Goal: Transaction & Acquisition: Download file/media

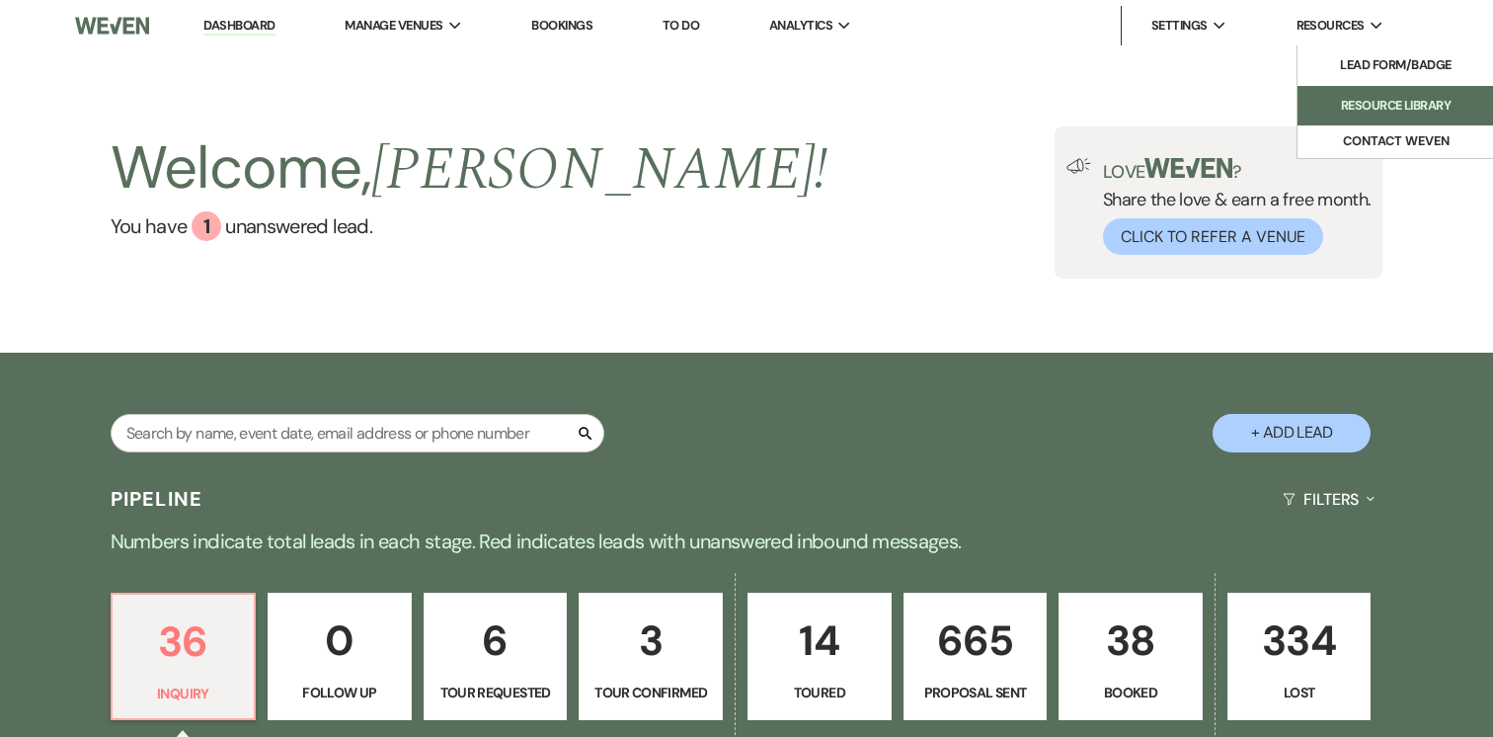
click at [1375, 99] on li "Resource Library" at bounding box center [1397, 106] width 178 height 20
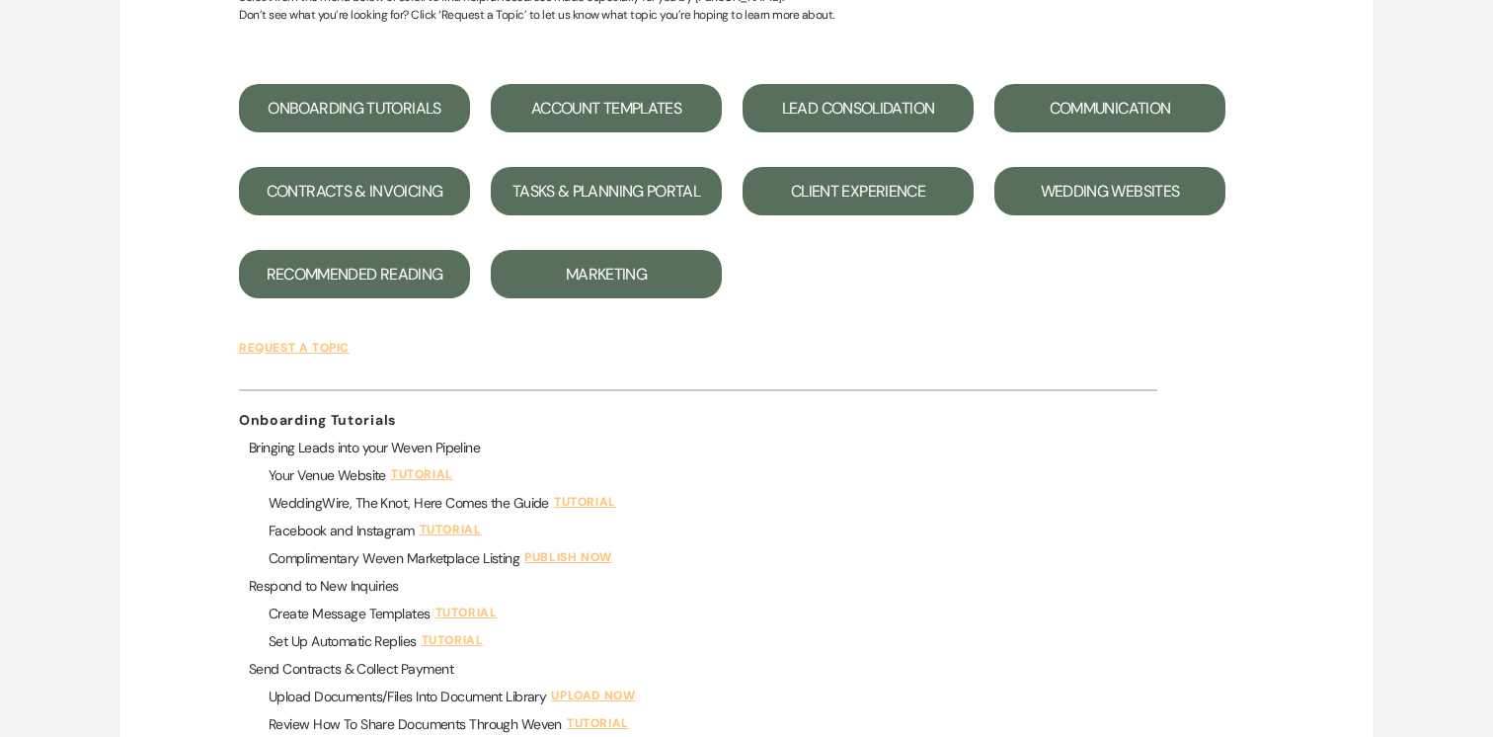
scroll to position [322, 0]
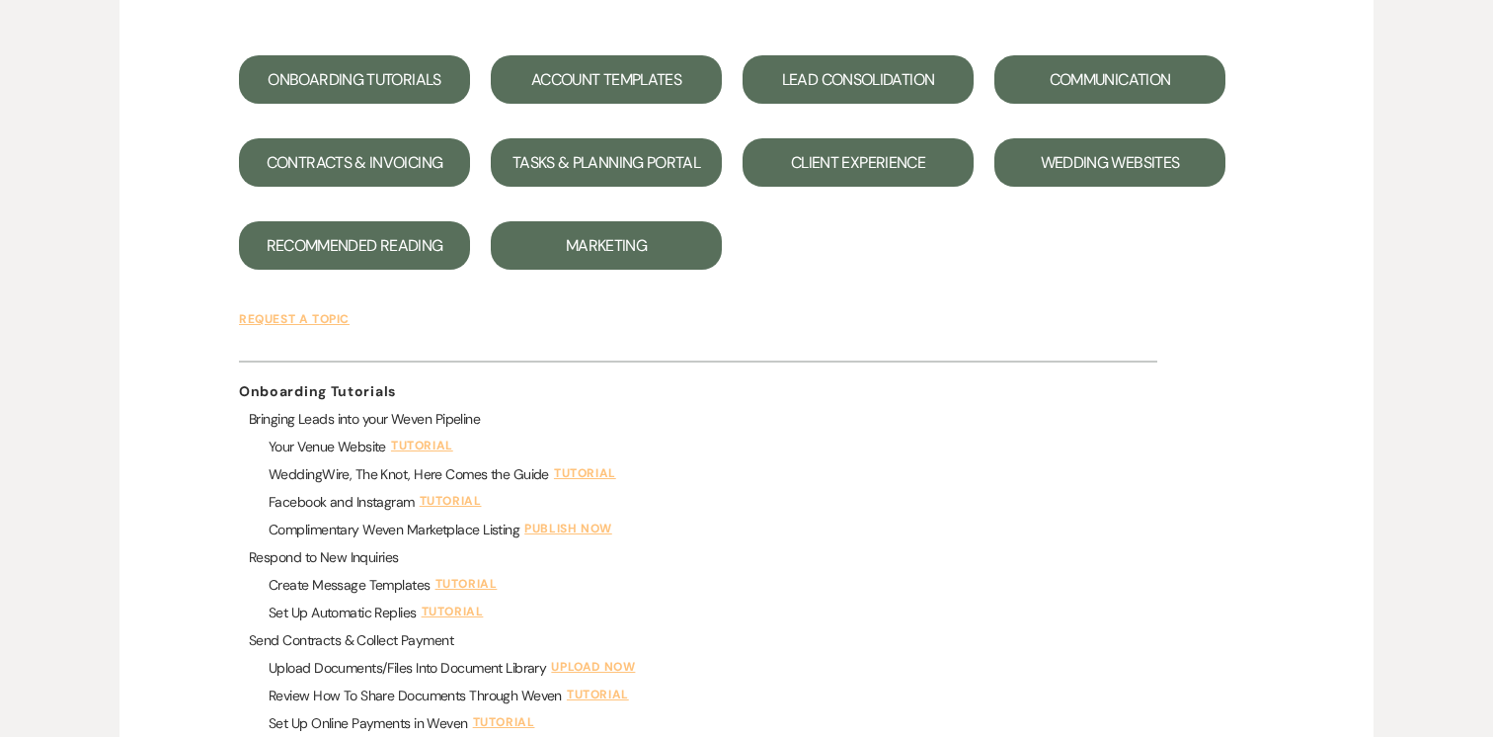
click at [615, 242] on button "Marketing" at bounding box center [606, 245] width 231 height 48
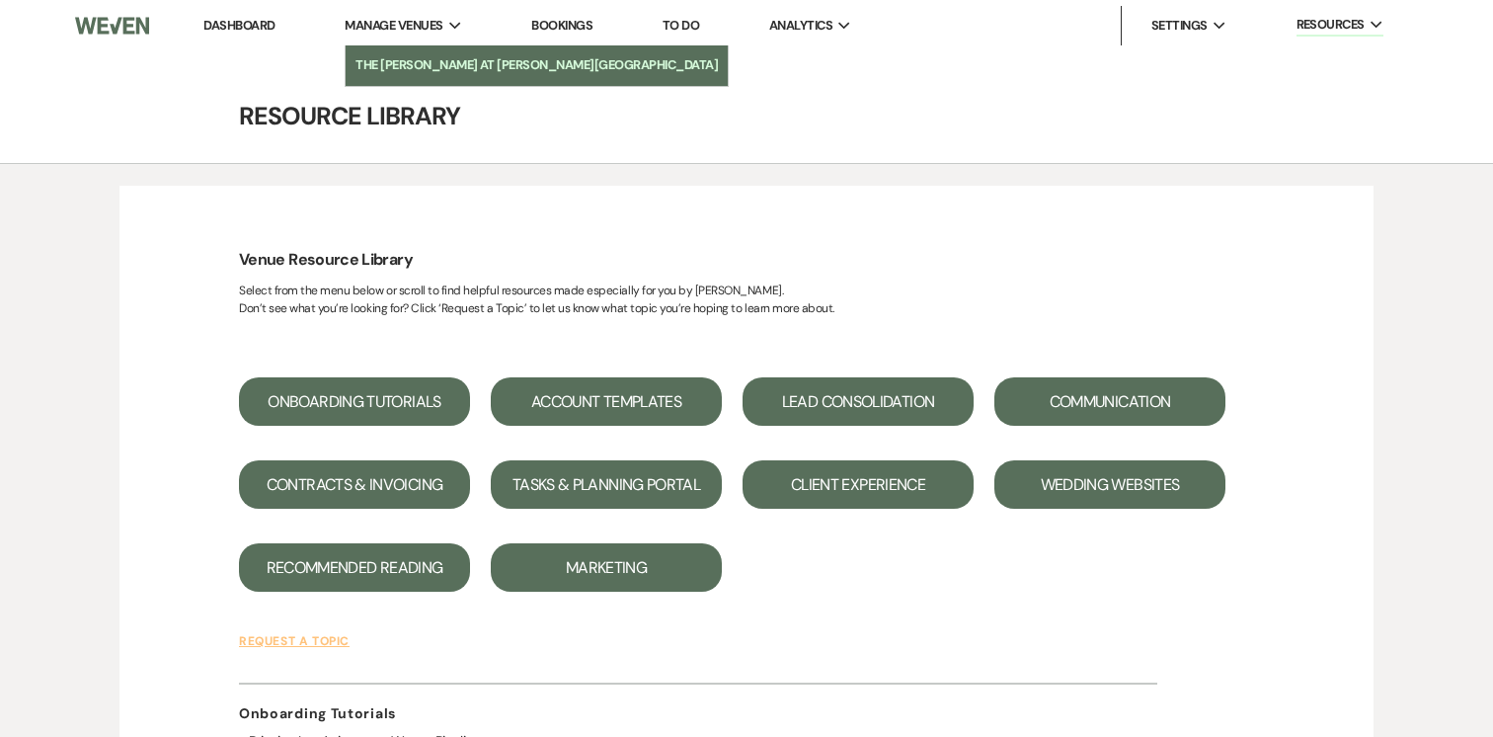
click at [429, 61] on li "The [PERSON_NAME] at [PERSON_NAME][GEOGRAPHIC_DATA]" at bounding box center [537, 65] width 362 height 20
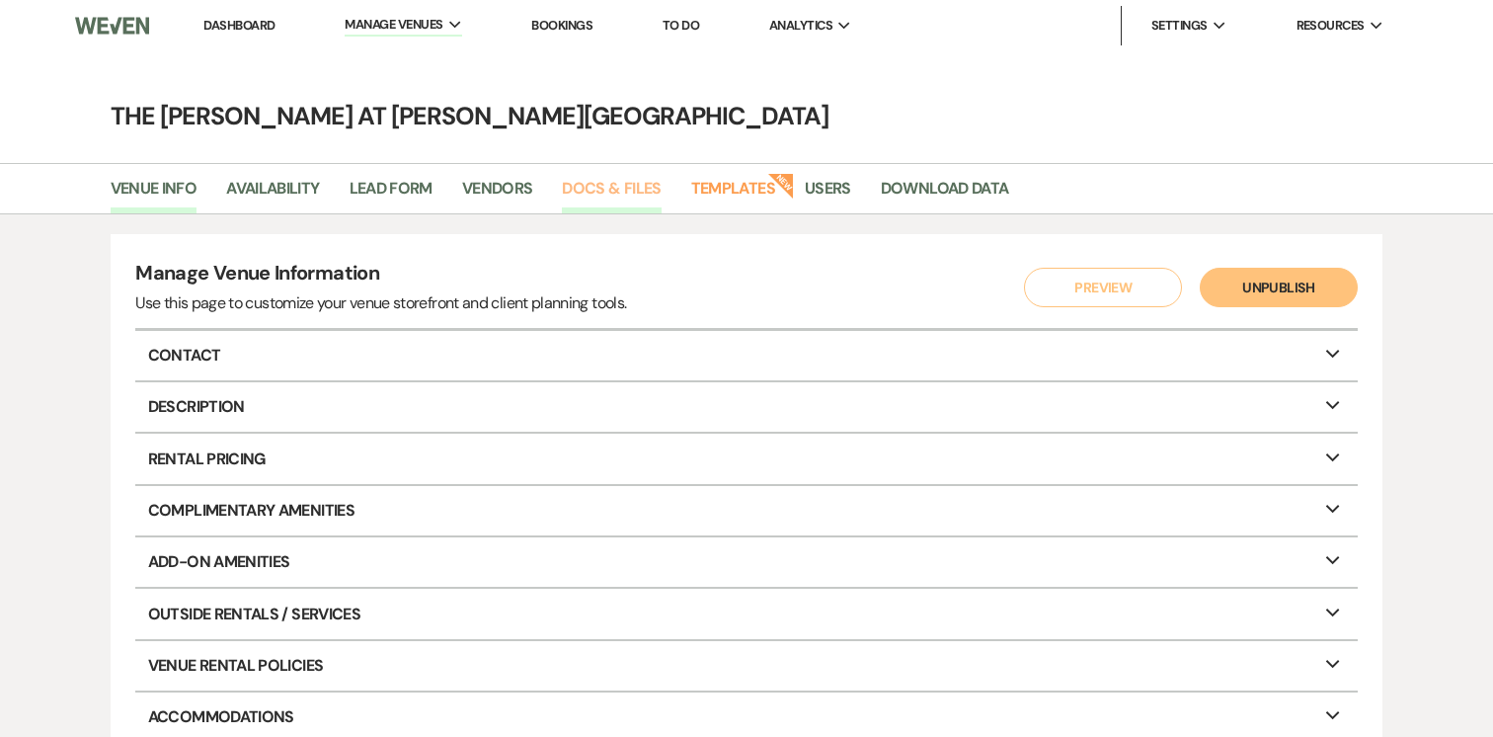
click at [600, 194] on link "Docs & Files" at bounding box center [611, 195] width 99 height 38
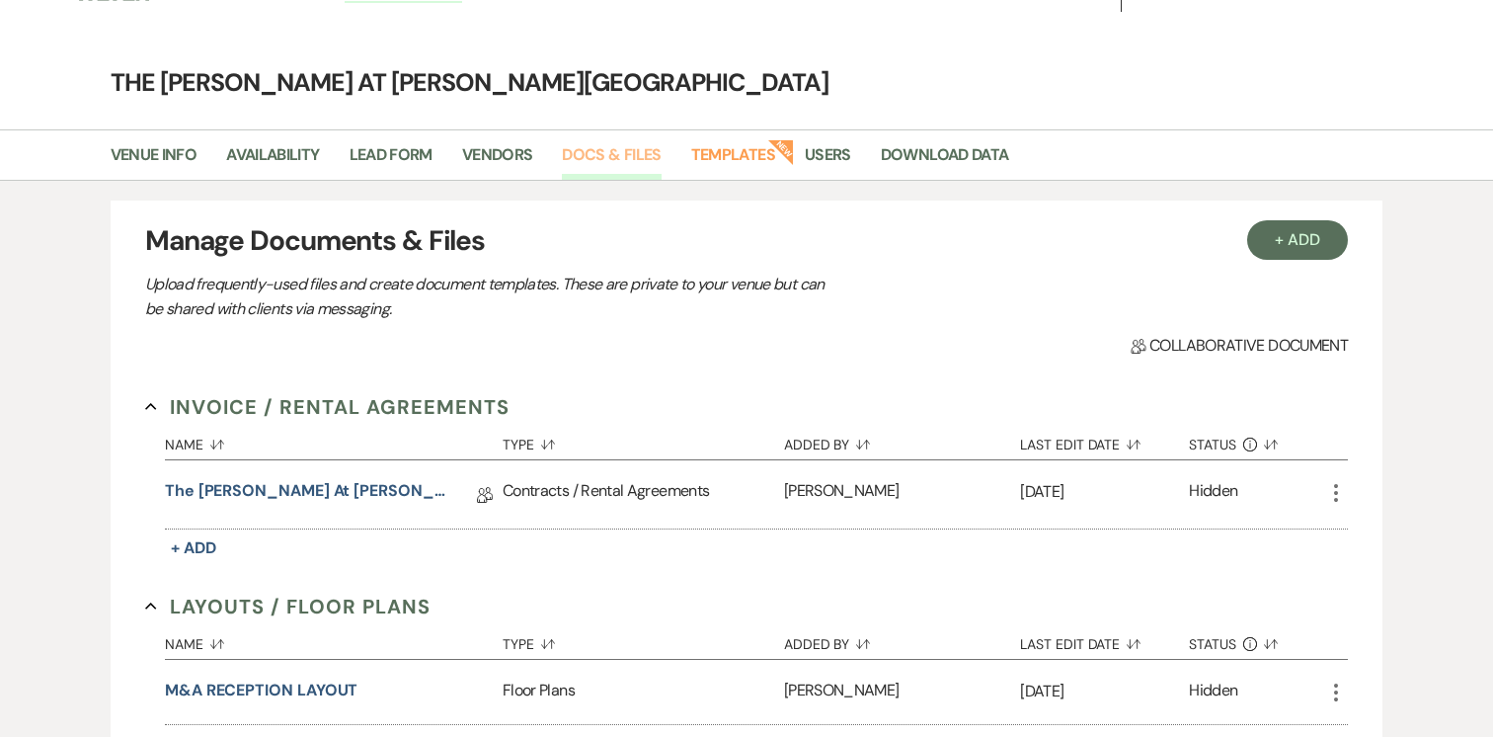
scroll to position [28, 0]
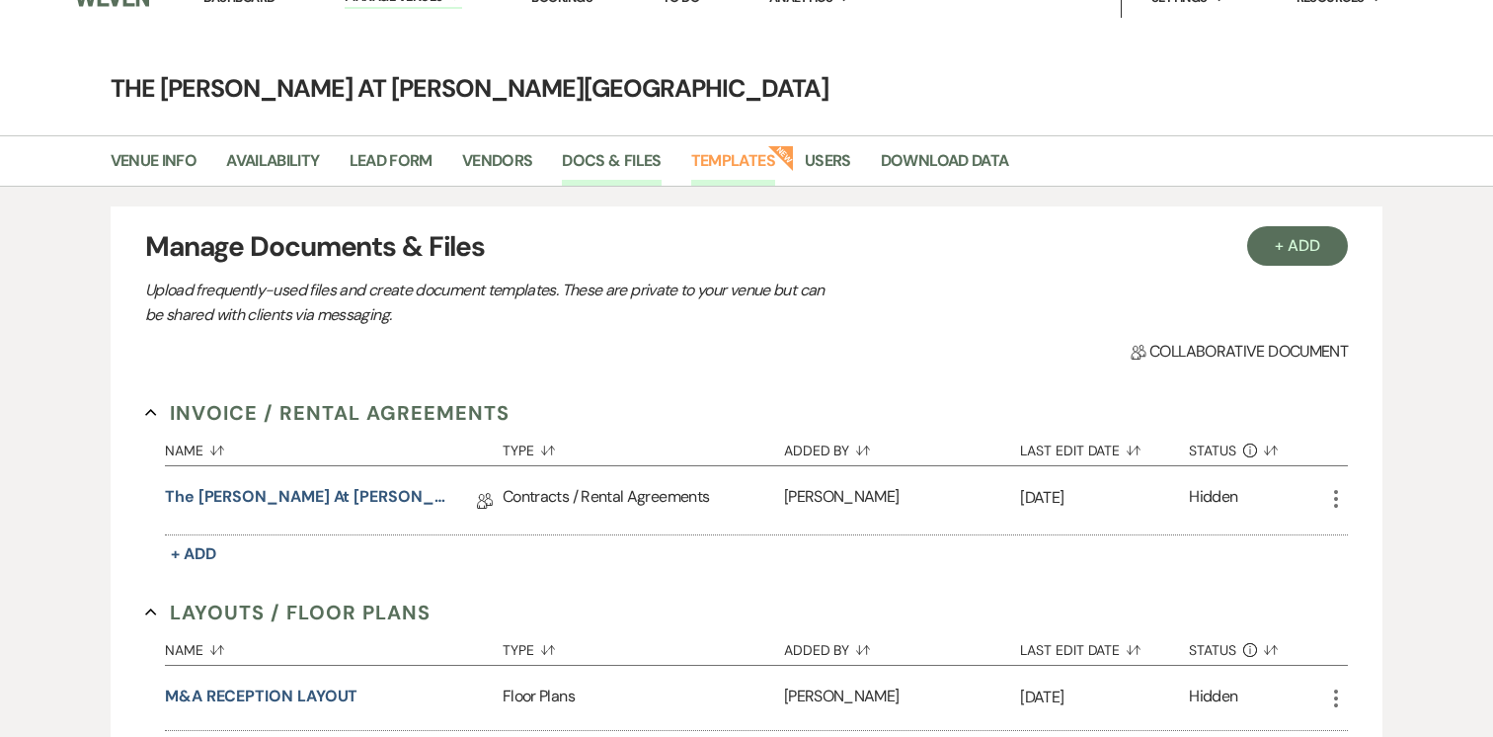
click at [740, 165] on link "Templates" at bounding box center [733, 167] width 84 height 38
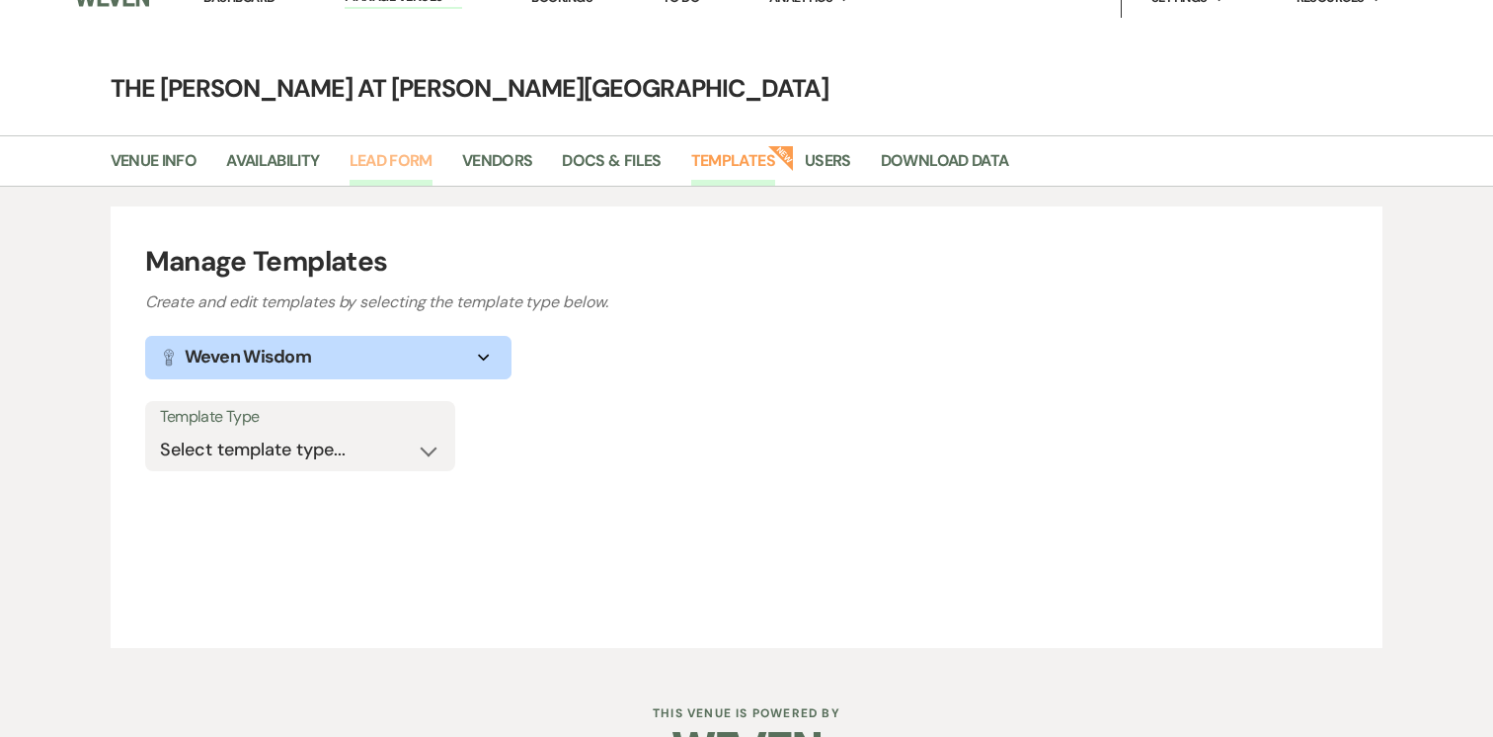
click at [420, 162] on link "Lead Form" at bounding box center [391, 167] width 83 height 38
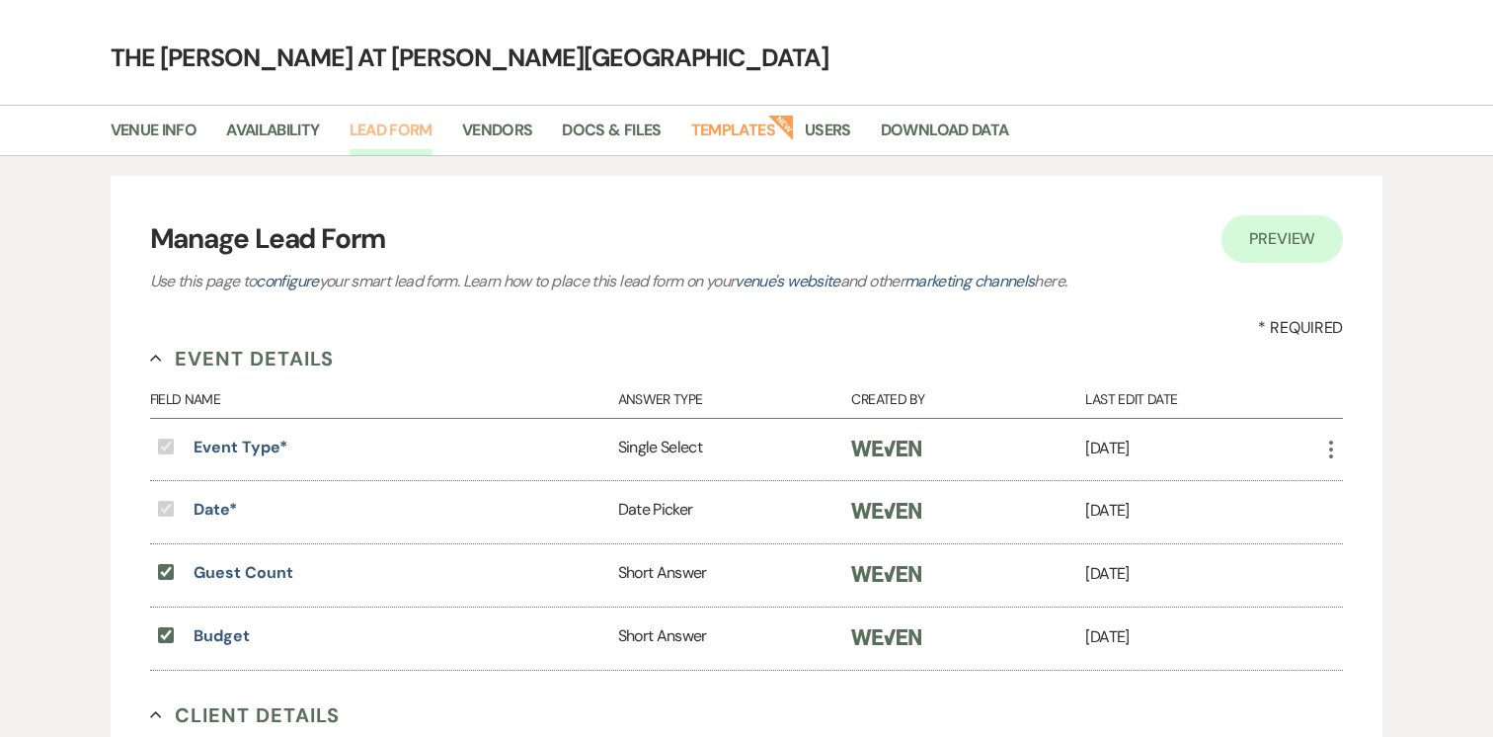
scroll to position [62, 0]
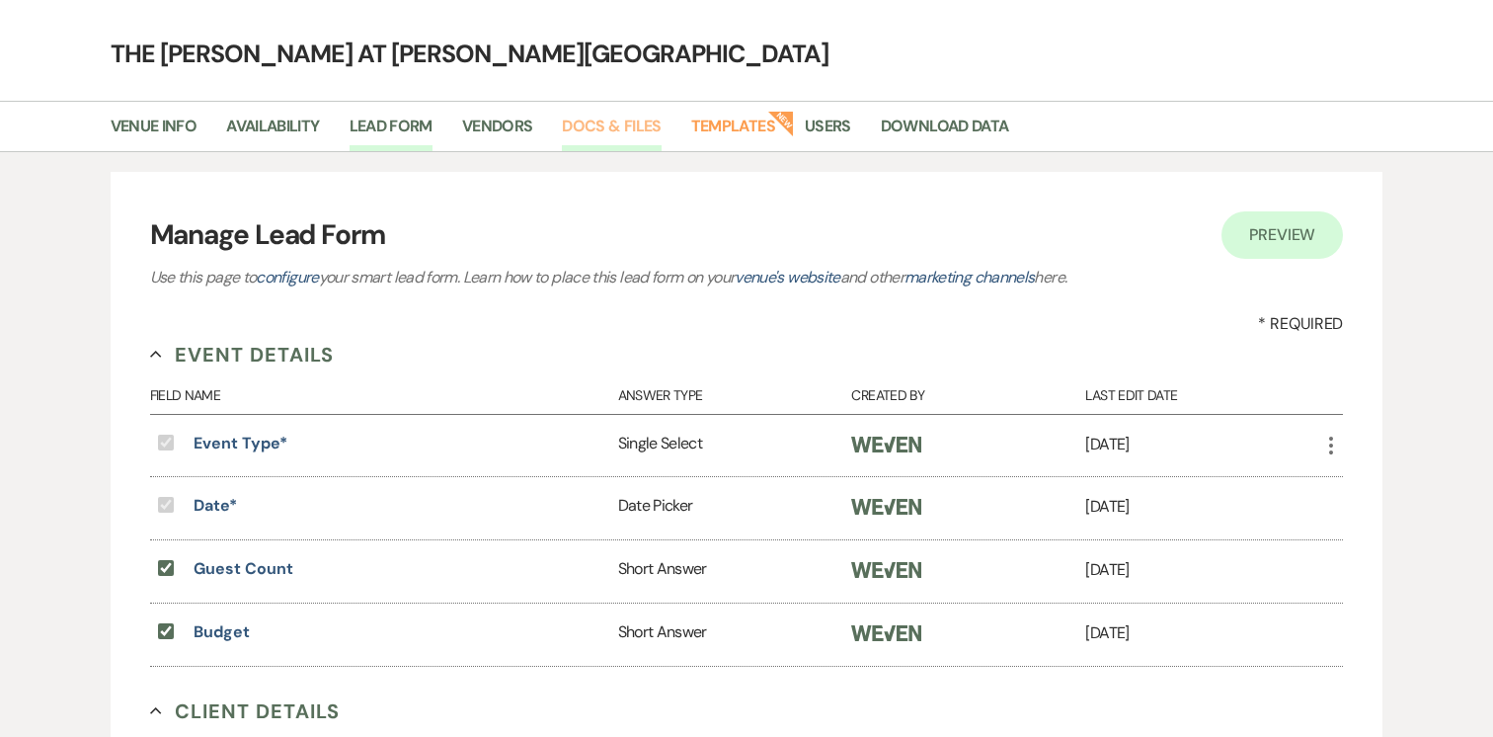
click at [625, 123] on link "Docs & Files" at bounding box center [611, 133] width 99 height 38
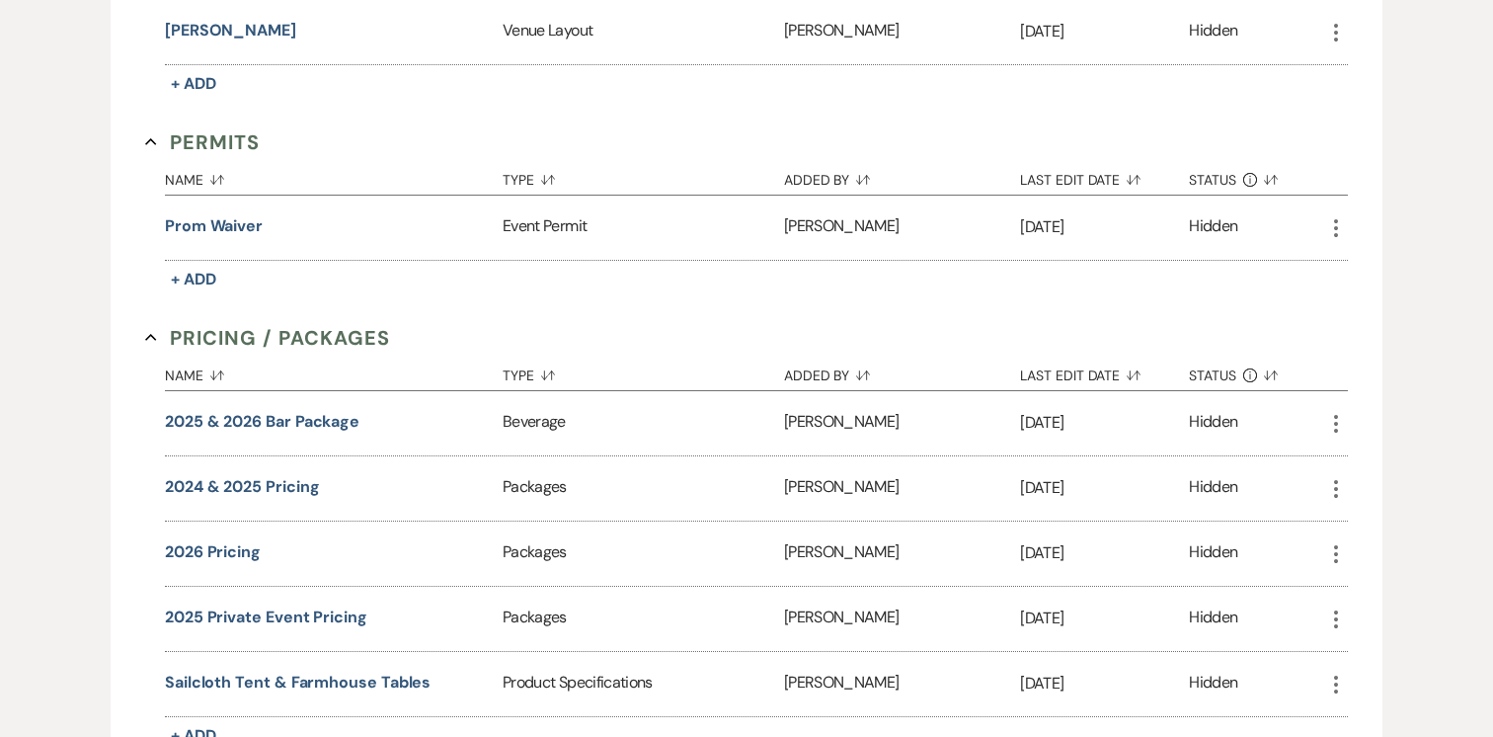
scroll to position [955, 0]
click at [238, 543] on button "2026 Pricing" at bounding box center [213, 551] width 96 height 24
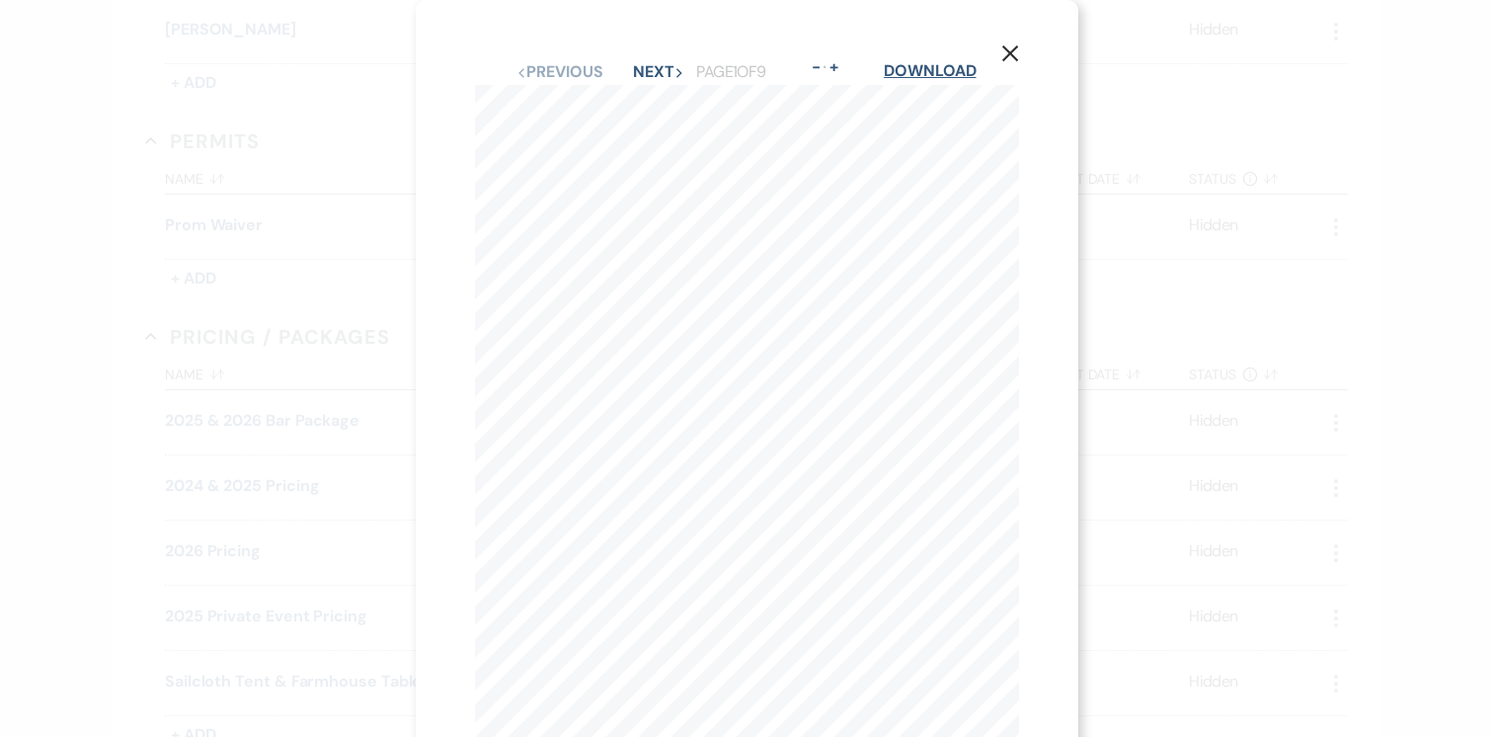
click at [947, 75] on link "Download" at bounding box center [930, 70] width 92 height 21
